Goal: Information Seeking & Learning: Learn about a topic

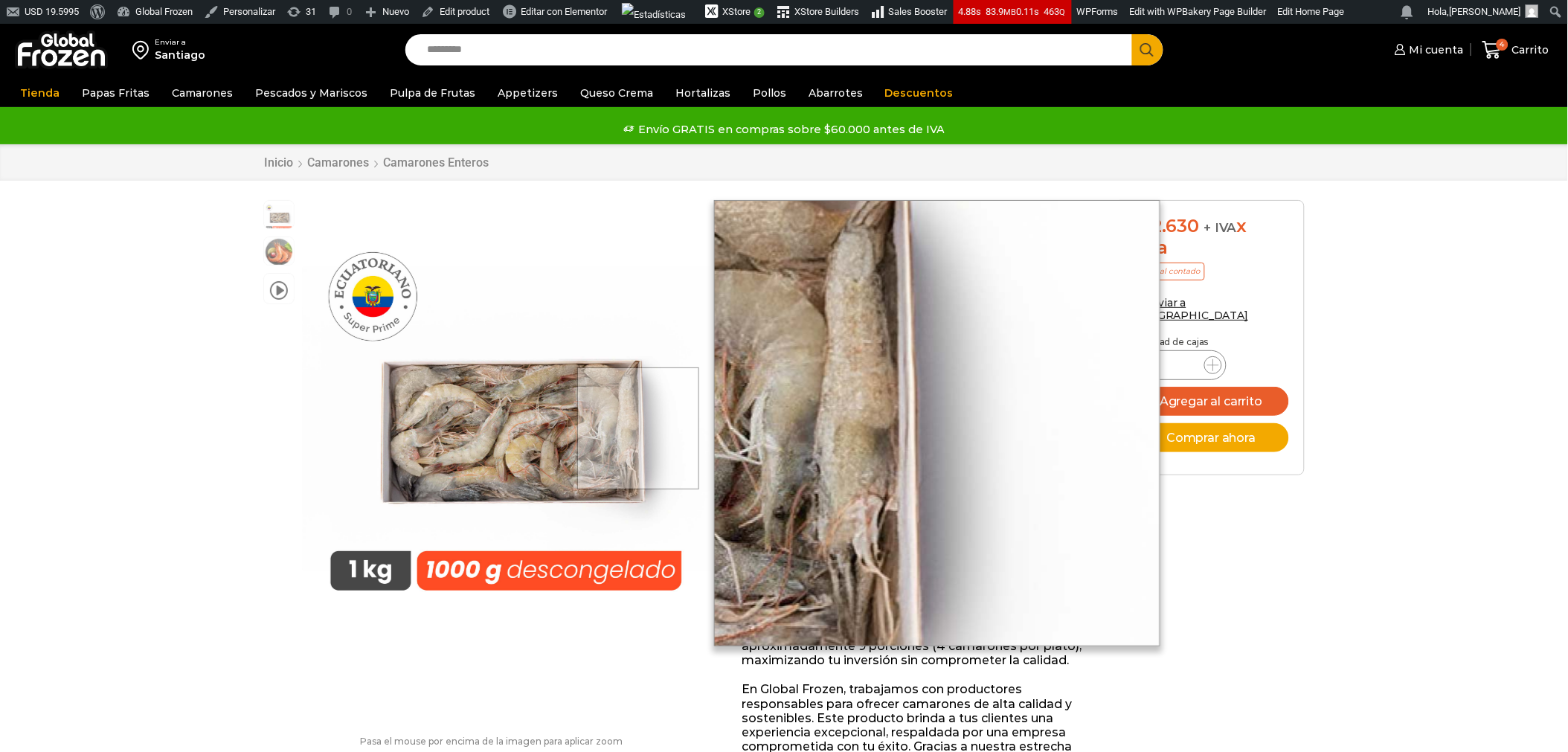
scroll to position [1, 0]
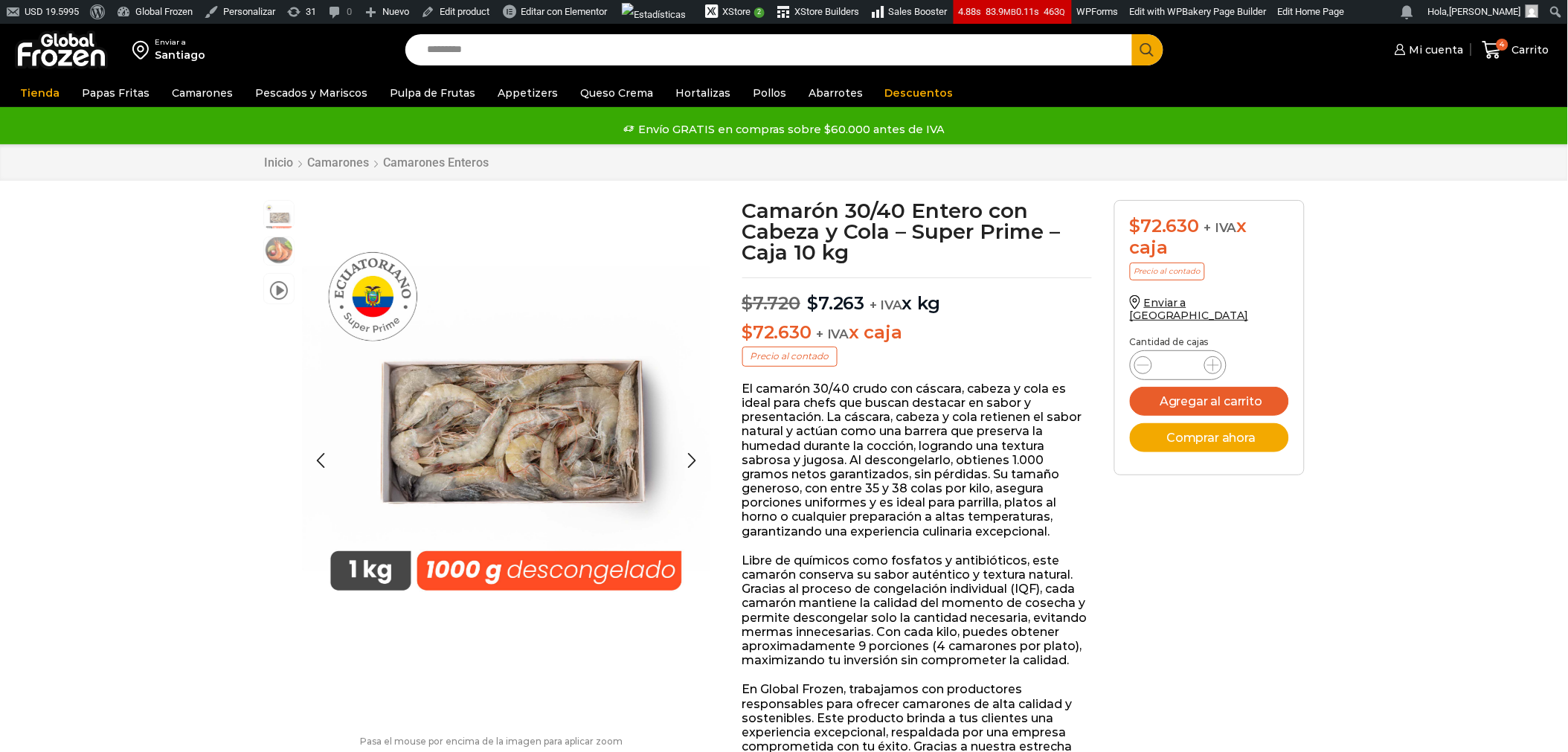
click at [272, 253] on img at bounding box center [279, 250] width 30 height 30
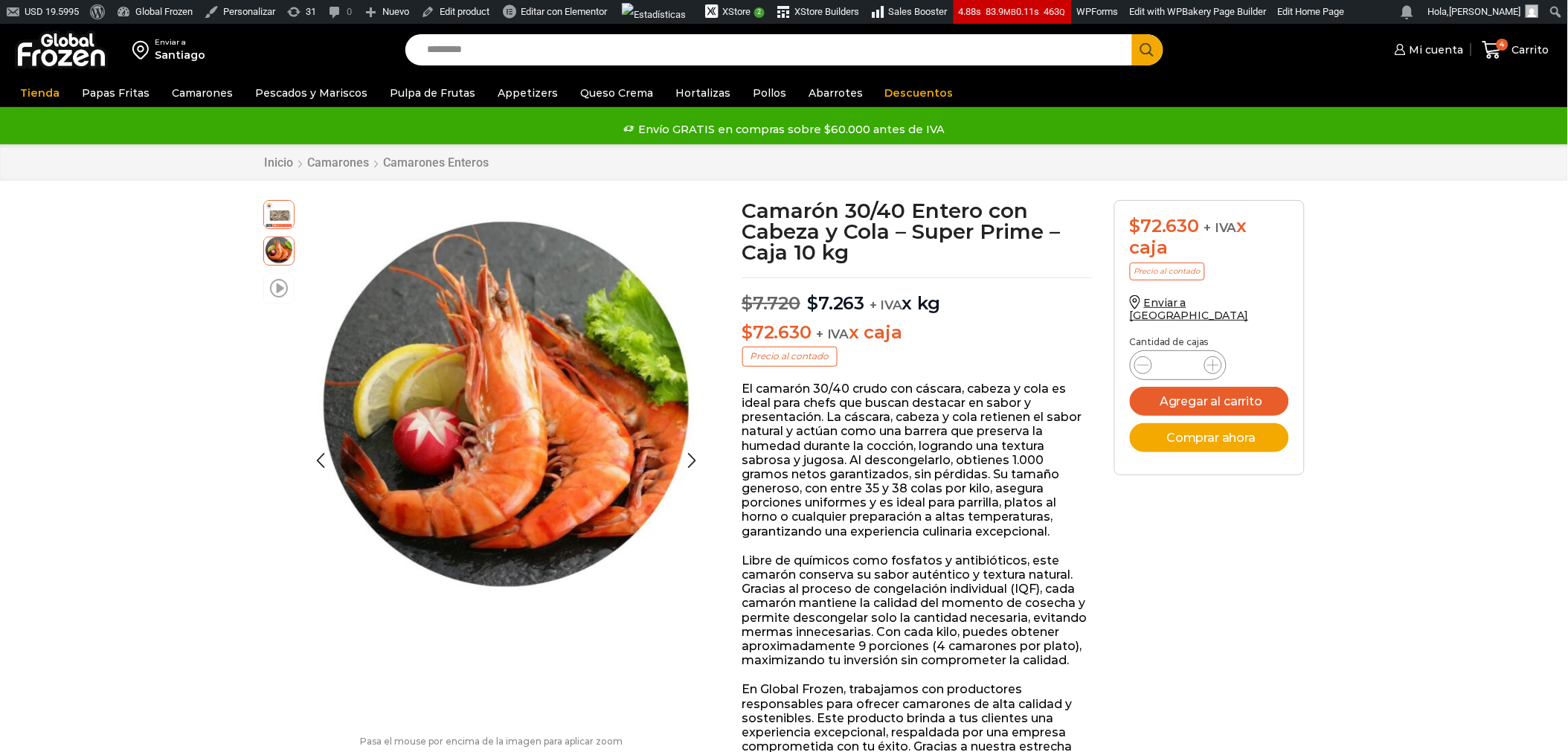
click at [284, 284] on span at bounding box center [279, 287] width 18 height 20
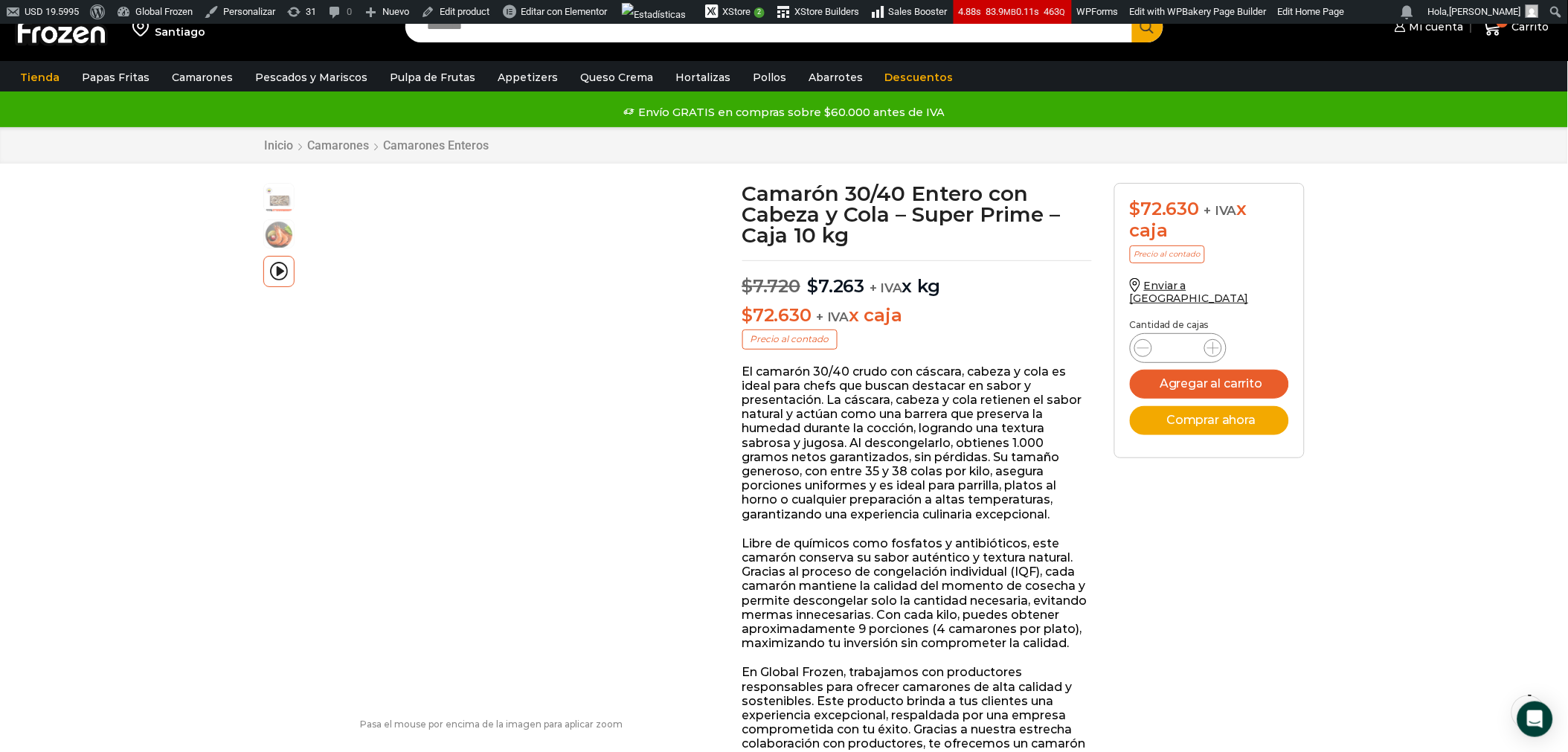
scroll to position [12, 0]
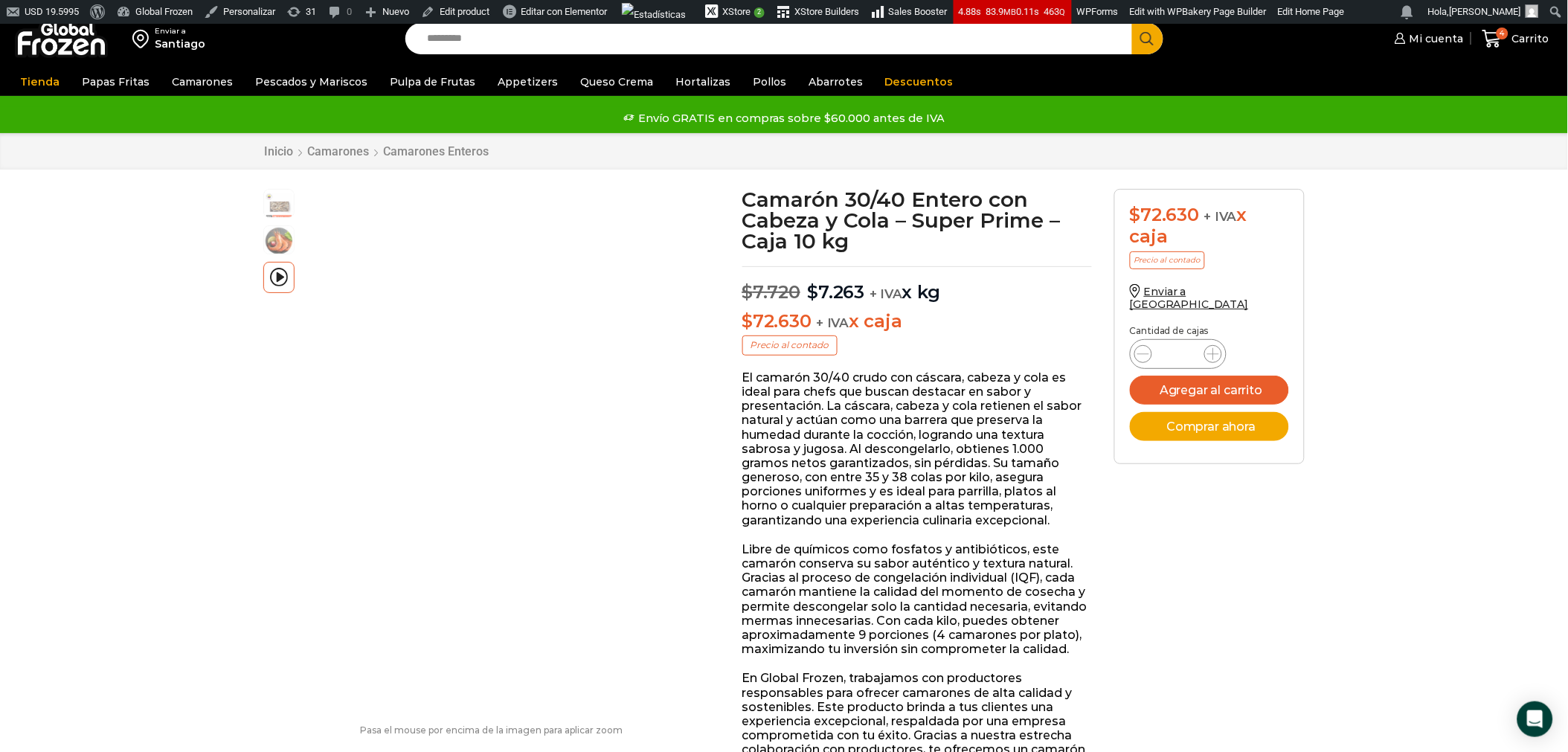
click at [41, 50] on img at bounding box center [61, 38] width 93 height 38
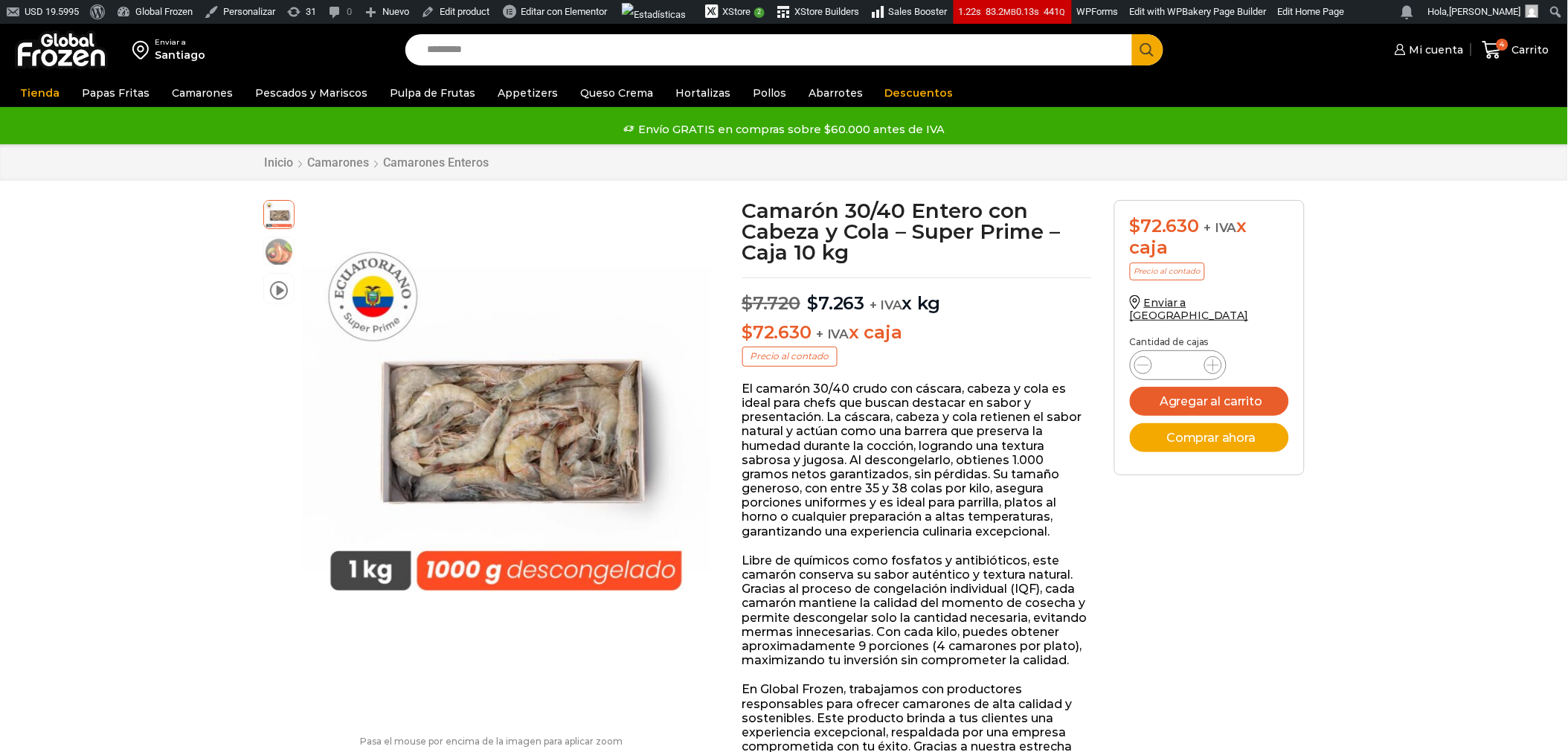
scroll to position [1, 0]
click at [289, 289] on li "video" at bounding box center [279, 288] width 31 height 31
